Goal: Check status: Check status

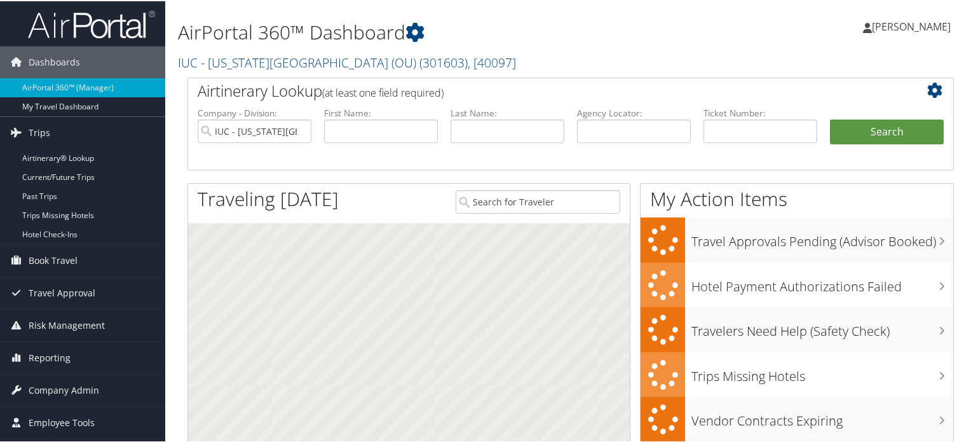
click at [49, 137] on link "Trips" at bounding box center [82, 132] width 165 height 32
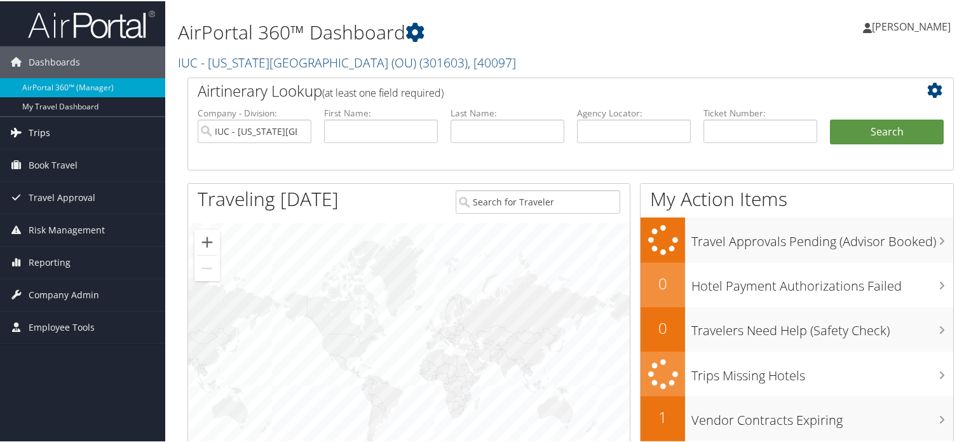
click at [48, 137] on span "Trips" at bounding box center [40, 132] width 22 height 32
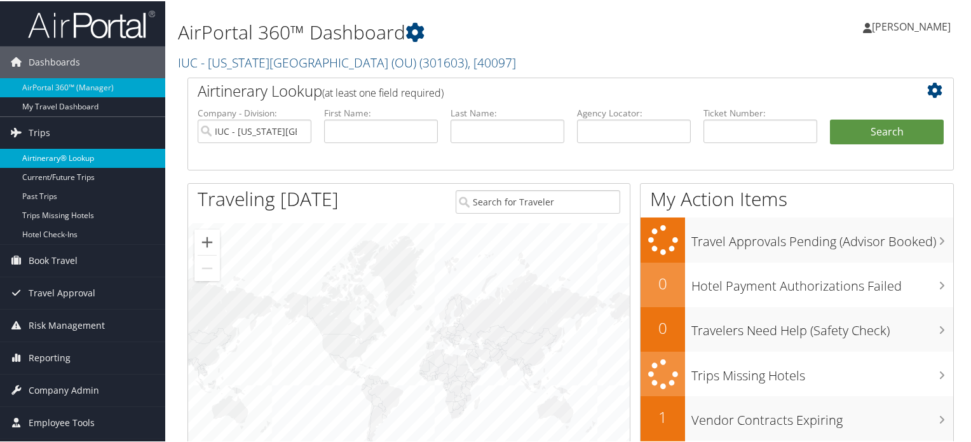
click at [66, 162] on link "Airtinerary® Lookup" at bounding box center [82, 156] width 165 height 19
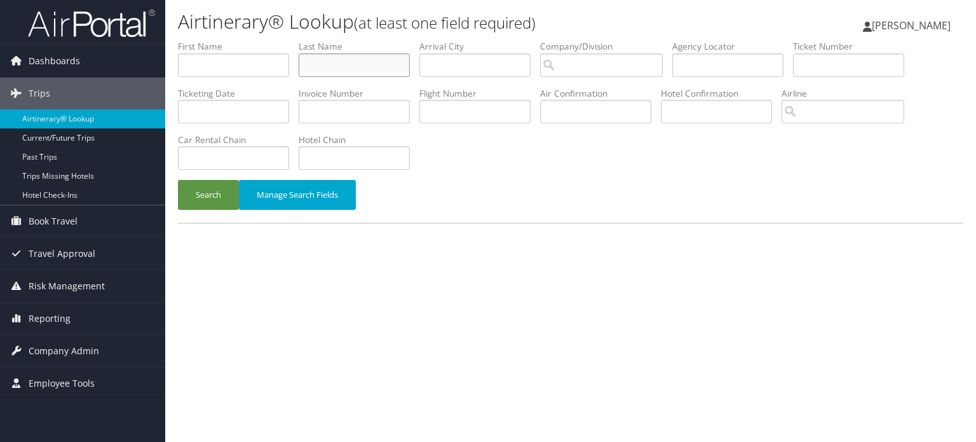
click at [359, 58] on input "text" at bounding box center [354, 65] width 111 height 24
type input "greenlee"
click at [247, 159] on input "text" at bounding box center [233, 158] width 111 height 24
type input "enterprise"
click at [209, 198] on button "Search" at bounding box center [208, 195] width 61 height 30
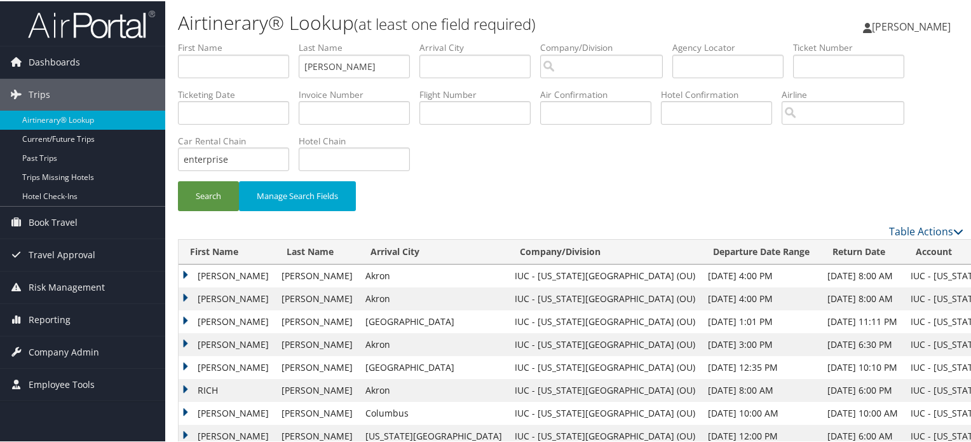
click at [183, 296] on td "RICHARD" at bounding box center [227, 297] width 97 height 23
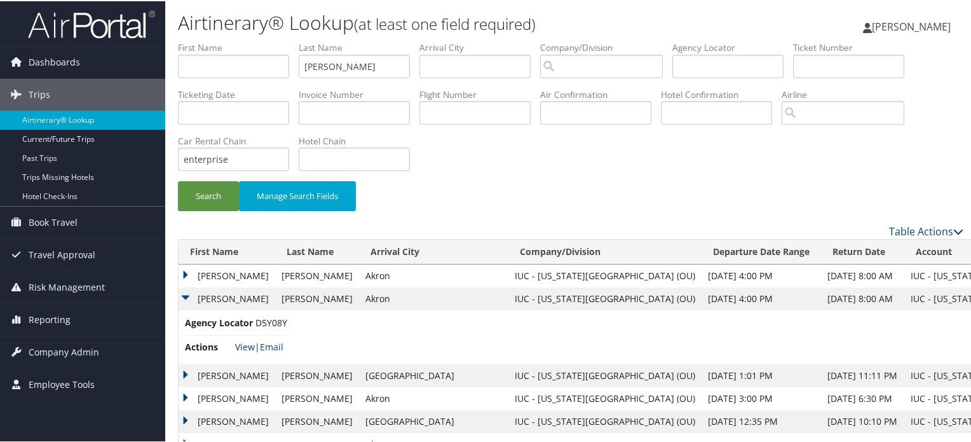
click at [247, 348] on link "View" at bounding box center [245, 345] width 20 height 12
click at [351, 71] on input "greenlee" at bounding box center [354, 65] width 111 height 24
click at [350, 72] on input "greenlee" at bounding box center [354, 65] width 111 height 24
type input "cooper"
click at [219, 205] on button "Search" at bounding box center [208, 195] width 61 height 30
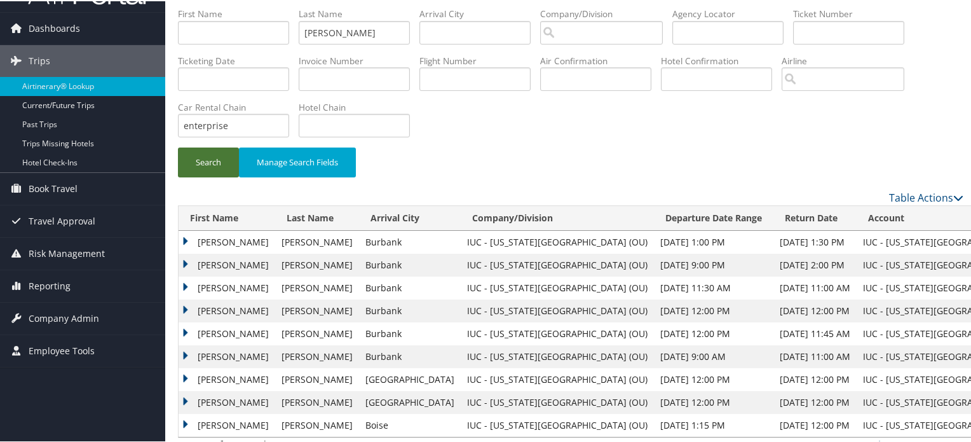
scroll to position [49, 0]
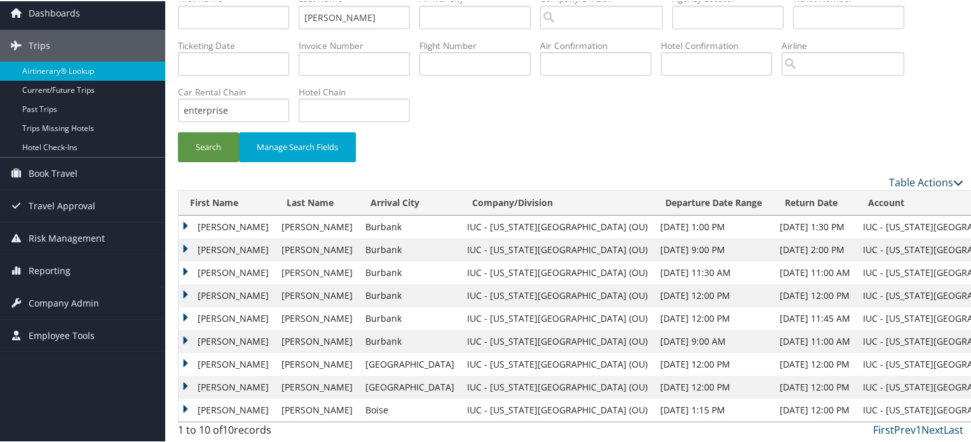
click at [188, 247] on td "ROGER A" at bounding box center [227, 248] width 97 height 23
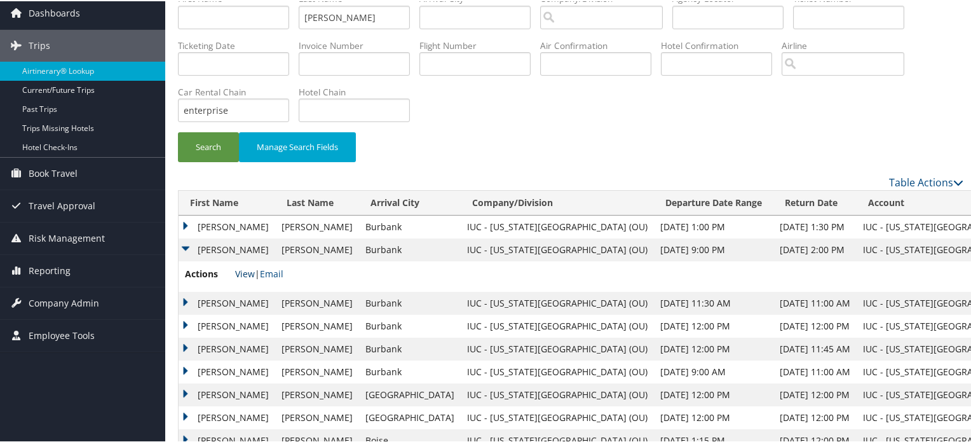
click at [239, 273] on link "View" at bounding box center [245, 272] width 20 height 12
click at [182, 221] on td "ROGER A" at bounding box center [227, 225] width 97 height 23
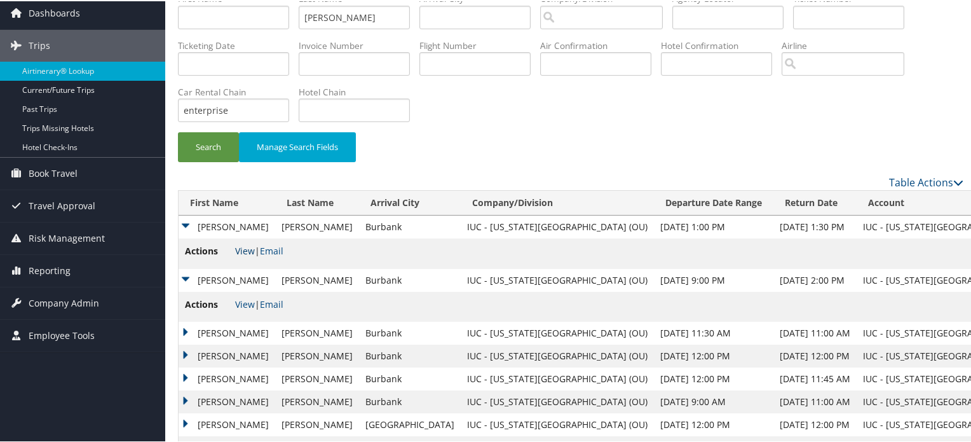
click at [247, 248] on link "View" at bounding box center [245, 249] width 20 height 12
click at [242, 112] on input "enterprise" at bounding box center [233, 109] width 111 height 24
type input "hertz"
click at [350, 23] on input "cooper" at bounding box center [354, 16] width 111 height 24
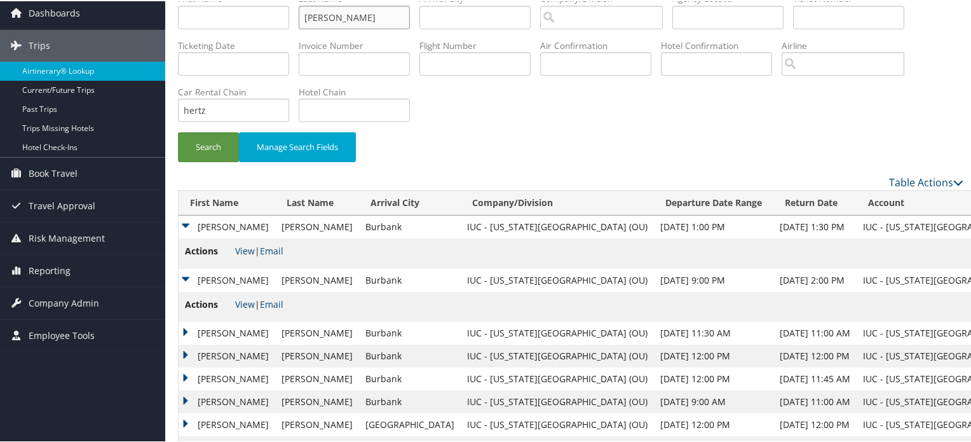
click at [349, 23] on input "cooper" at bounding box center [354, 16] width 111 height 24
click at [203, 156] on button "Search" at bounding box center [208, 146] width 61 height 30
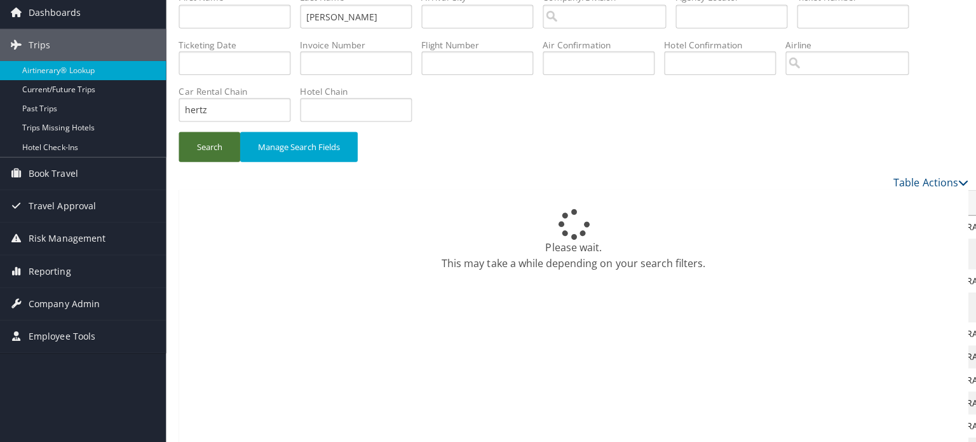
scroll to position [0, 0]
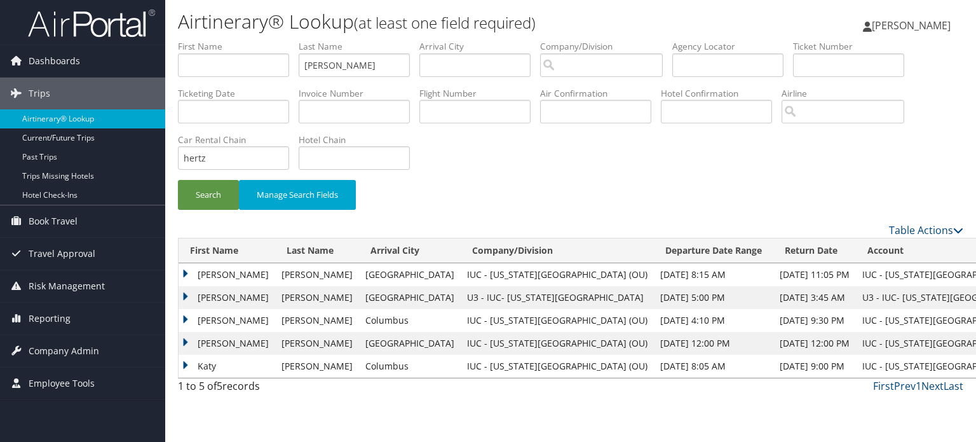
click at [186, 269] on td "AARON BENJAMIN" at bounding box center [227, 274] width 97 height 23
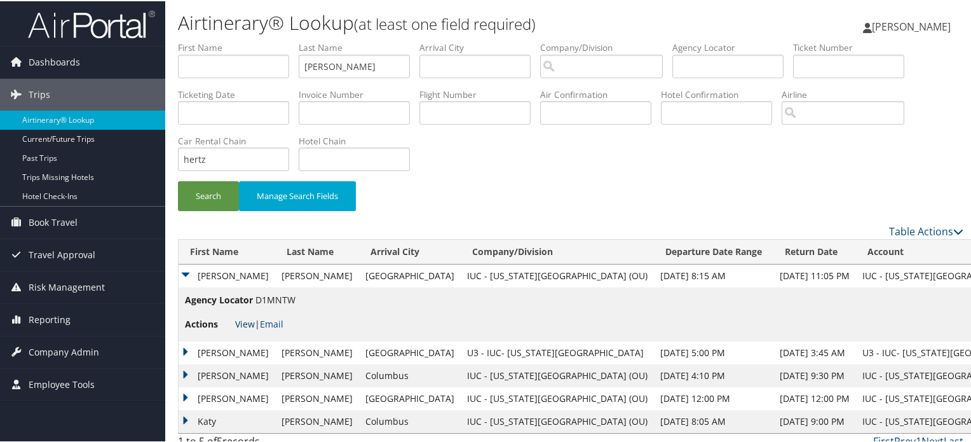
click at [248, 323] on link "View" at bounding box center [245, 322] width 20 height 12
click at [336, 58] on input "wilson" at bounding box center [354, 65] width 111 height 24
paste input "MELNITCHOUK"
type input "MELNITCHOUK"
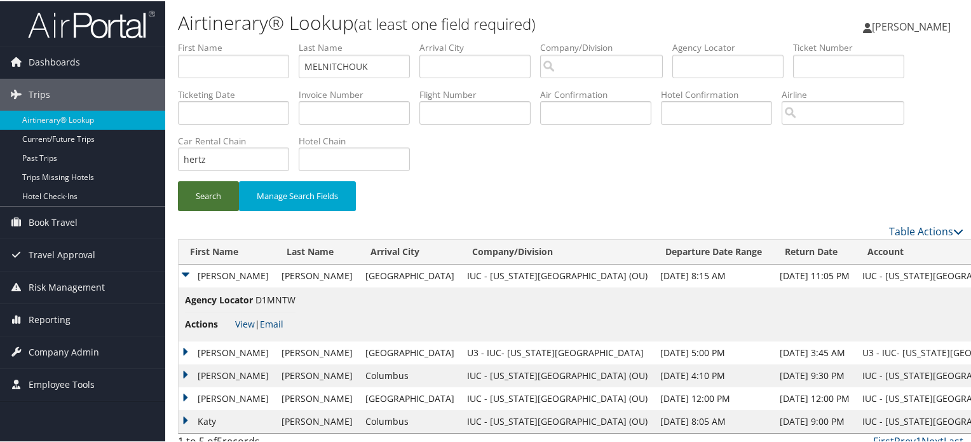
drag, startPoint x: 217, startPoint y: 201, endPoint x: 404, endPoint y: 23, distance: 258.5
click at [218, 198] on button "Search" at bounding box center [208, 195] width 61 height 30
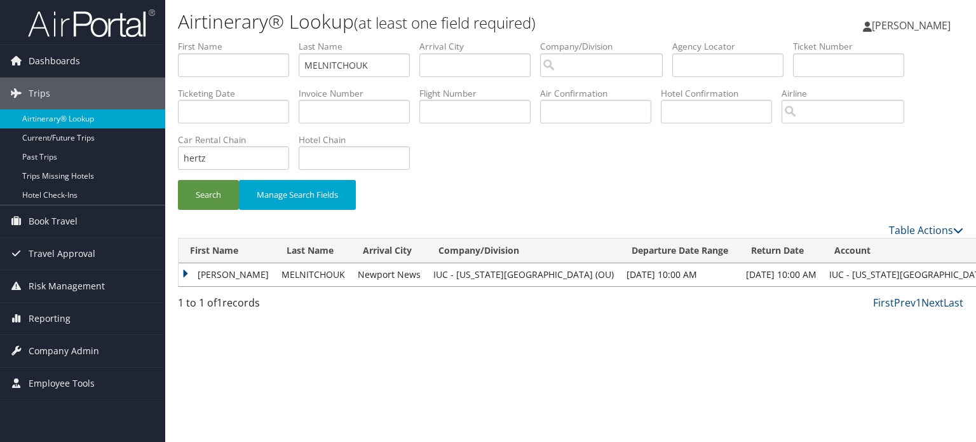
click at [184, 273] on td "WOLODYMYR" at bounding box center [227, 274] width 97 height 23
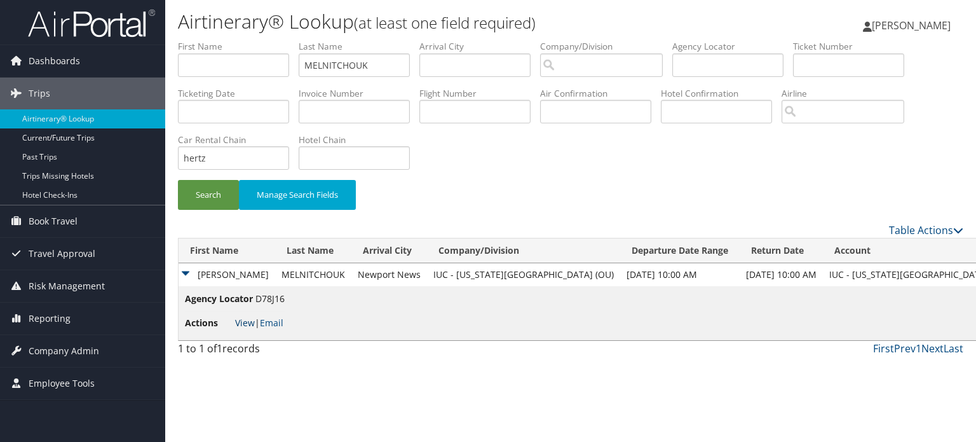
click at [245, 323] on link "View" at bounding box center [245, 322] width 20 height 12
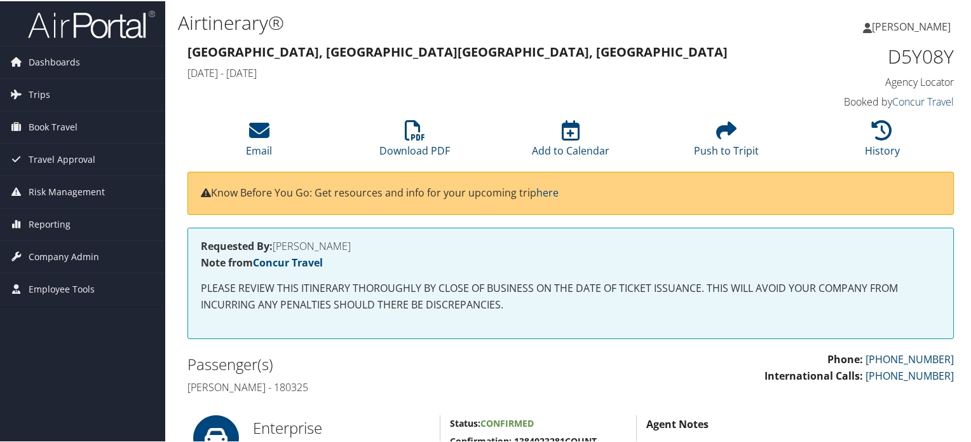
drag, startPoint x: 292, startPoint y: 384, endPoint x: 327, endPoint y: 390, distance: 35.5
click at [327, 390] on h4 "Richard Greenlee - 180325" at bounding box center [374, 386] width 374 height 14
drag, startPoint x: 291, startPoint y: 387, endPoint x: 321, endPoint y: 390, distance: 30.0
click at [321, 390] on h4 "Richard Greenlee - 180325" at bounding box center [374, 386] width 374 height 14
copy h4 "180325"
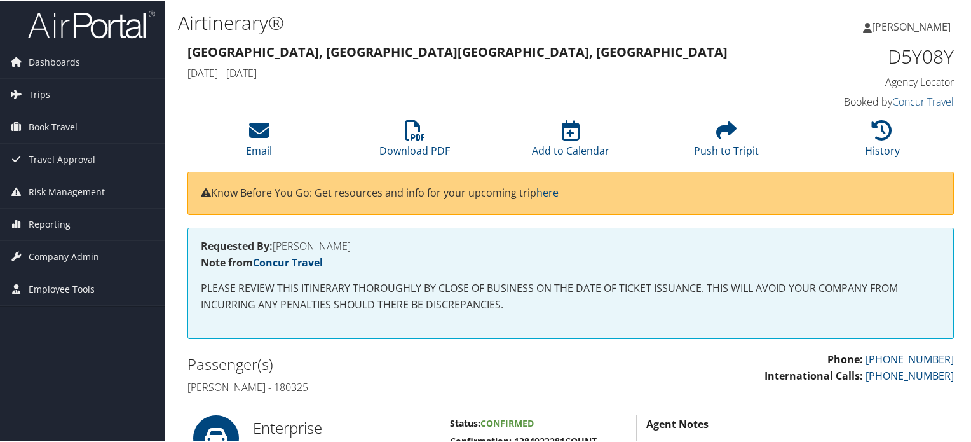
drag, startPoint x: 277, startPoint y: 246, endPoint x: 357, endPoint y: 247, distance: 80.1
click at [357, 247] on h4 "Requested By: PAMELA SAFFELL" at bounding box center [571, 245] width 740 height 10
copy h4 "PAMELA SAFFELL"
drag, startPoint x: 282, startPoint y: 385, endPoint x: 317, endPoint y: 385, distance: 35.0
click at [317, 385] on h4 "Roger a Cooper - 129944" at bounding box center [374, 386] width 374 height 14
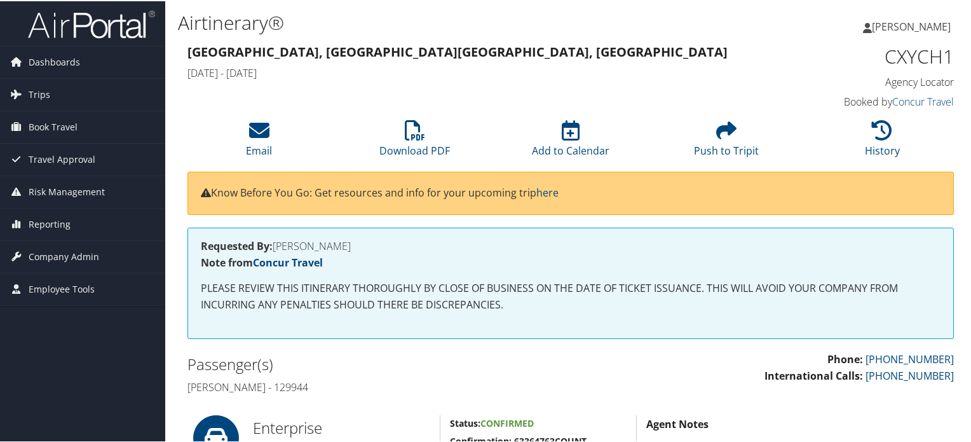
copy h4 "129944"
drag, startPoint x: 277, startPoint y: 243, endPoint x: 368, endPoint y: 243, distance: 90.9
click at [368, 243] on h4 "Requested By: ROGER COOPER" at bounding box center [571, 245] width 740 height 10
copy h4 "ROGER COOPER"
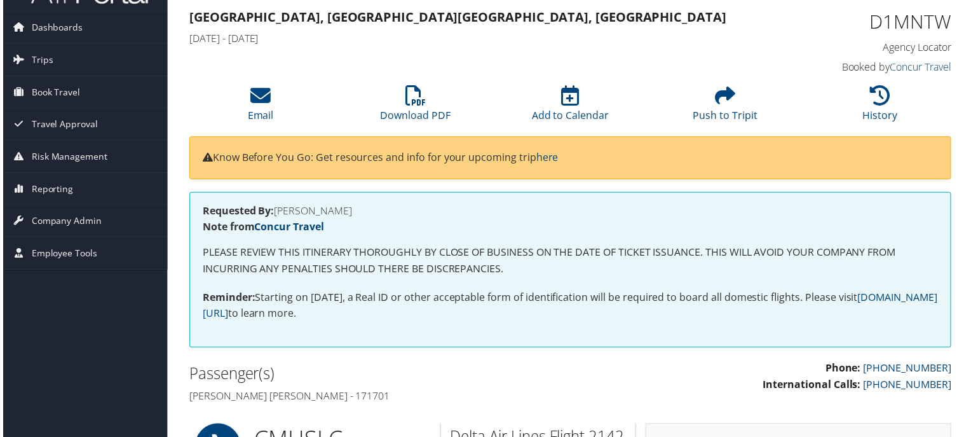
scroll to position [64, 0]
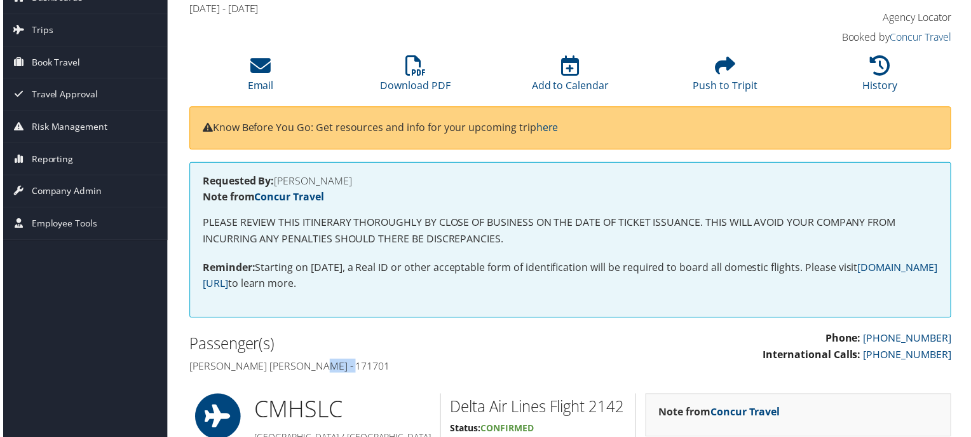
drag, startPoint x: 321, startPoint y: 366, endPoint x: 351, endPoint y: 366, distance: 29.9
click at [351, 366] on h4 "[PERSON_NAME] [PERSON_NAME] - 171701" at bounding box center [374, 367] width 374 height 14
copy h4 "171701"
drag, startPoint x: 276, startPoint y: 180, endPoint x: 348, endPoint y: 182, distance: 72.5
click at [348, 182] on h4 "Requested By: [PERSON_NAME]" at bounding box center [571, 181] width 740 height 10
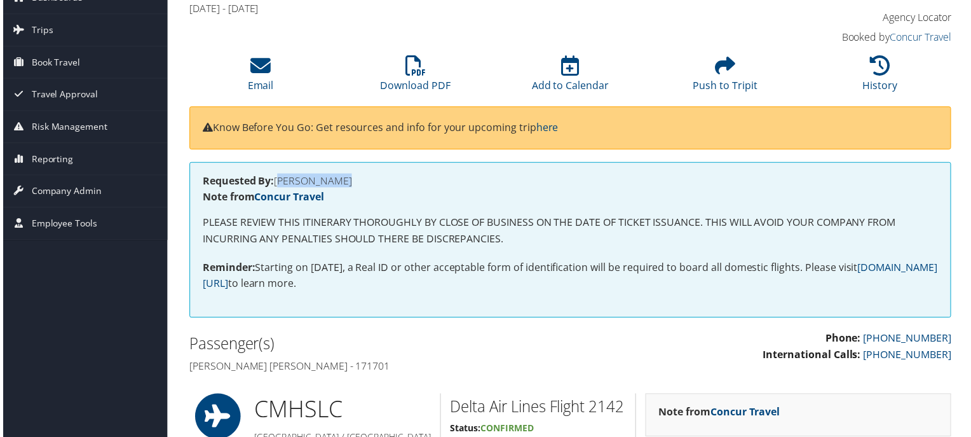
copy h4 "[PERSON_NAME]"
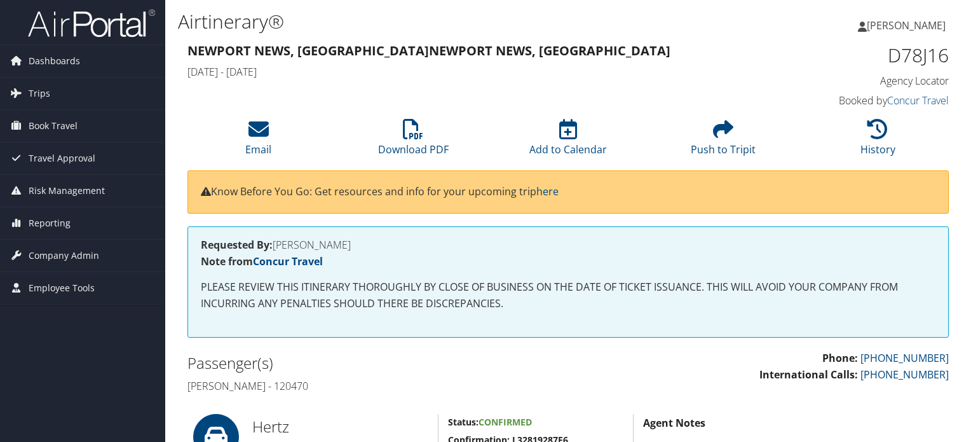
click at [225, 384] on h4 "[PERSON_NAME] - 120470" at bounding box center [372, 386] width 371 height 14
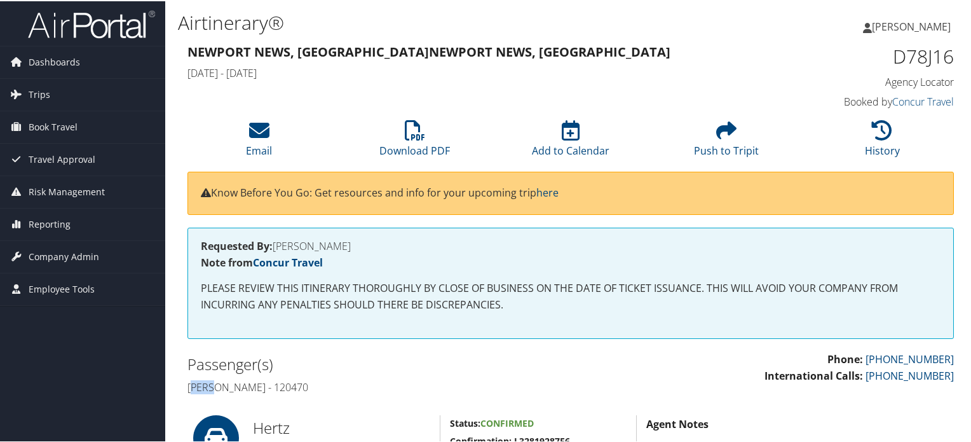
drag, startPoint x: 332, startPoint y: 386, endPoint x: 367, endPoint y: 384, distance: 34.3
click at [367, 384] on h4 "[PERSON_NAME] - 120470" at bounding box center [374, 386] width 374 height 14
copy h4 "120470"
drag, startPoint x: 276, startPoint y: 247, endPoint x: 350, endPoint y: 244, distance: 74.4
click at [350, 244] on h4 "Requested By: [PERSON_NAME]" at bounding box center [571, 245] width 740 height 10
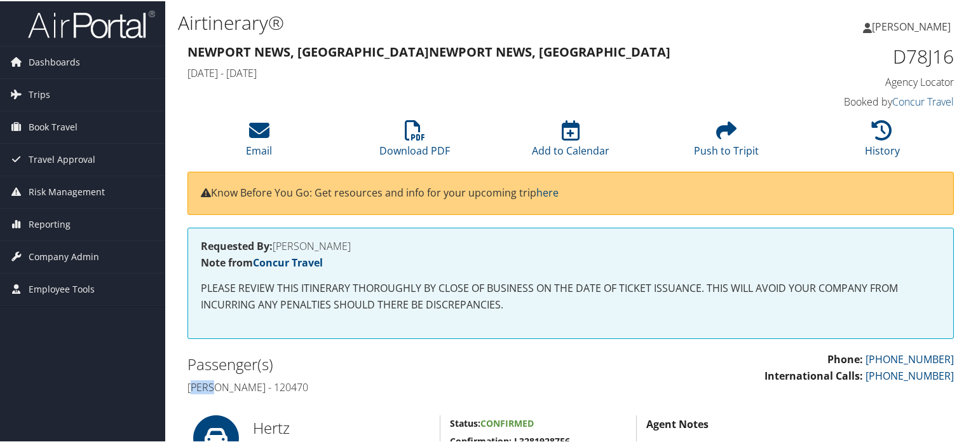
copy h4 "[PERSON_NAME]"
